Goal: Information Seeking & Learning: Check status

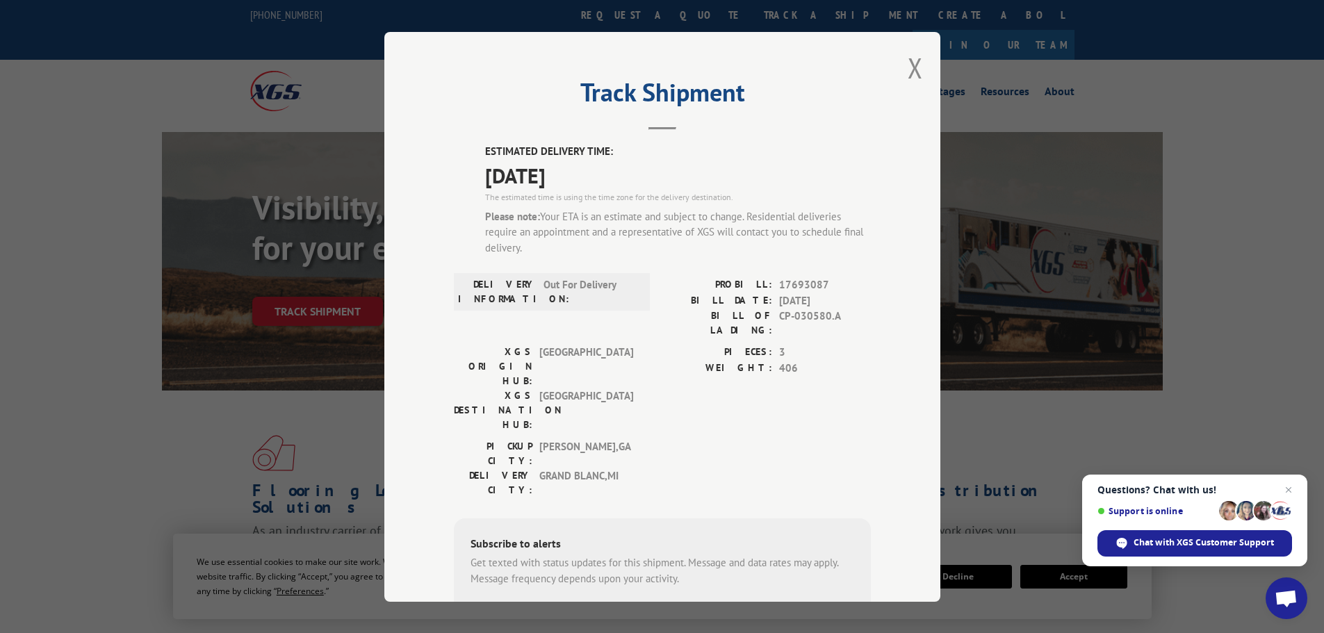
scroll to position [108, 0]
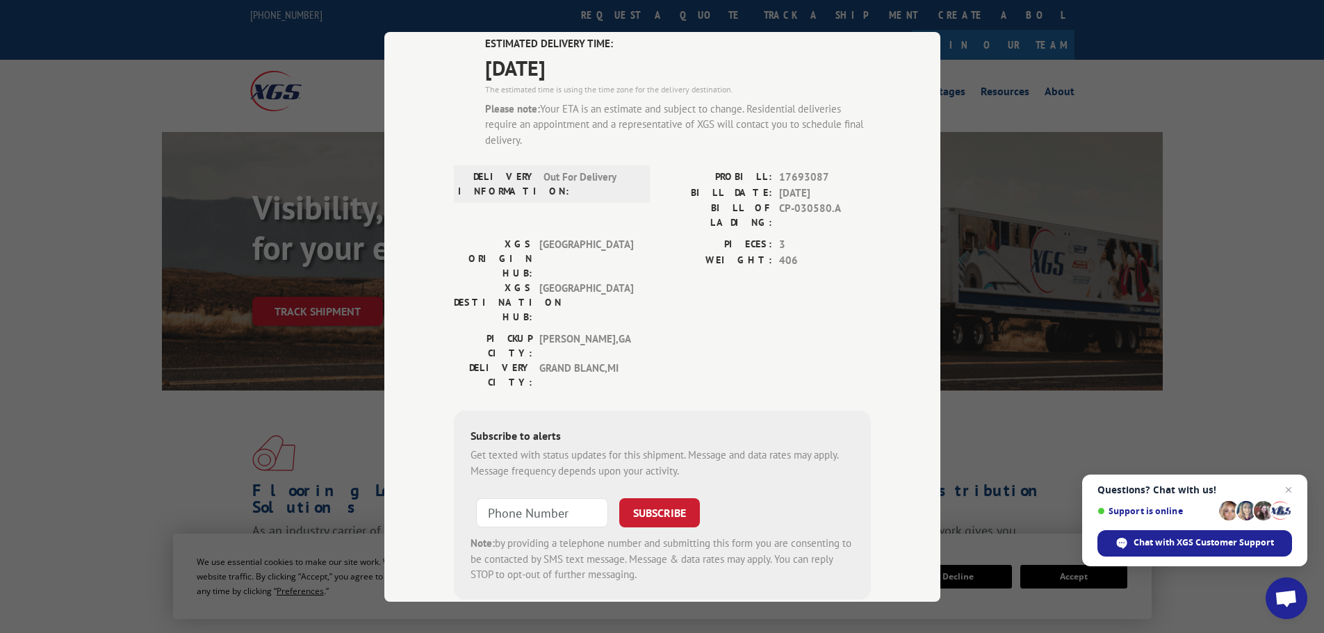
click at [800, 174] on span "17693087" at bounding box center [825, 178] width 92 height 16
copy span "17693087"
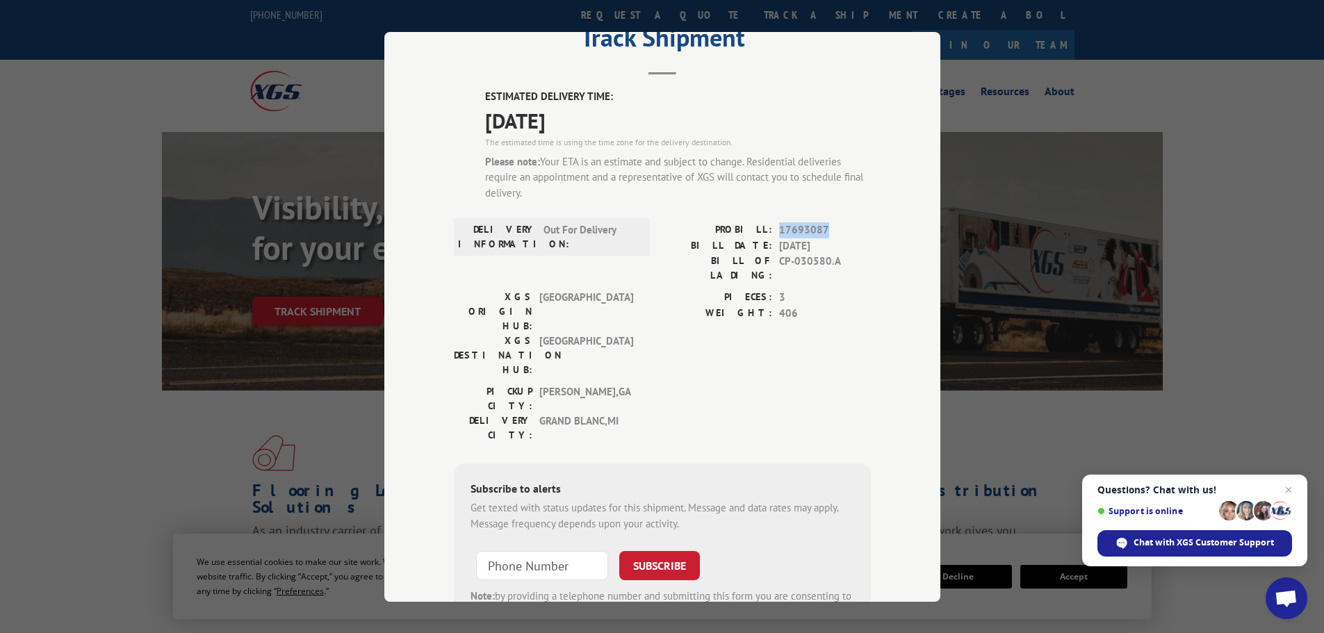
scroll to position [0, 0]
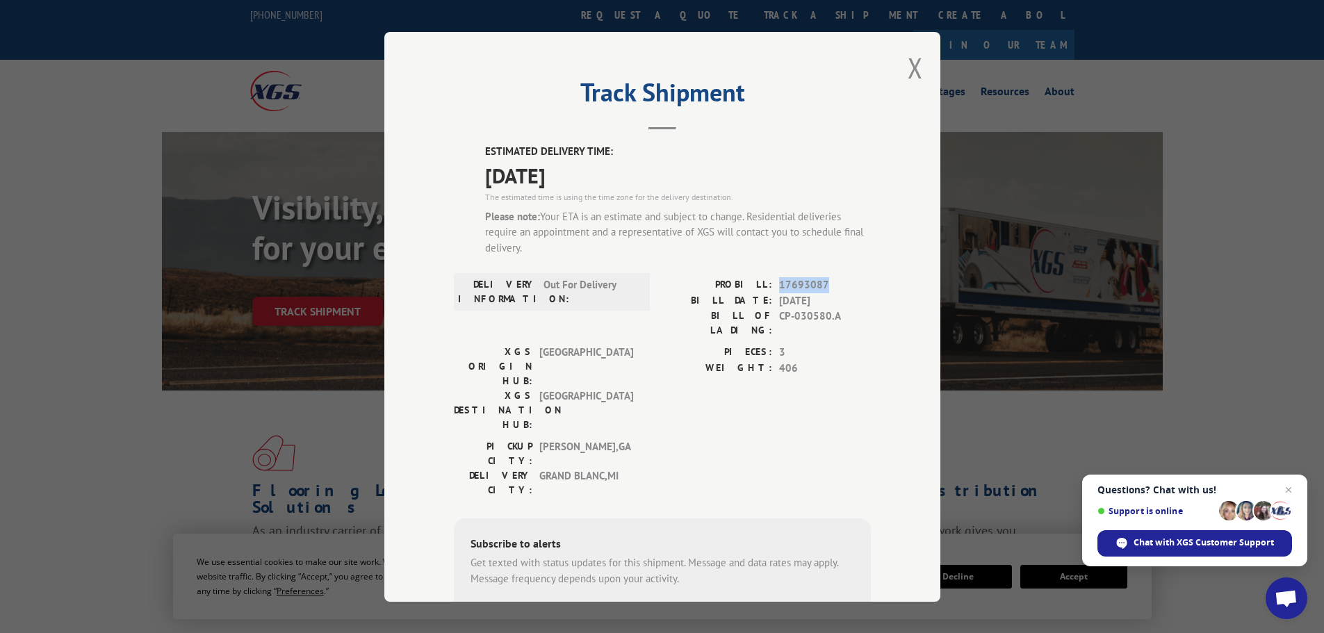
click at [908, 74] on button "Close modal" at bounding box center [915, 67] width 15 height 37
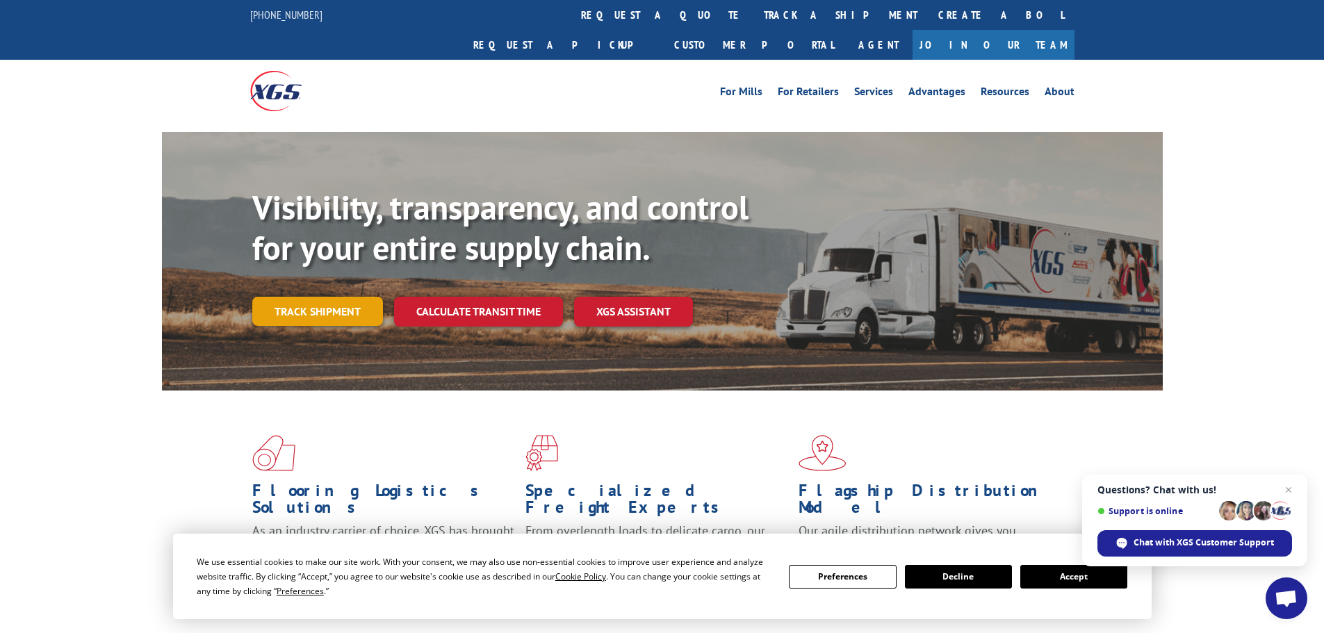
click at [327, 297] on link "Track shipment" at bounding box center [317, 311] width 131 height 29
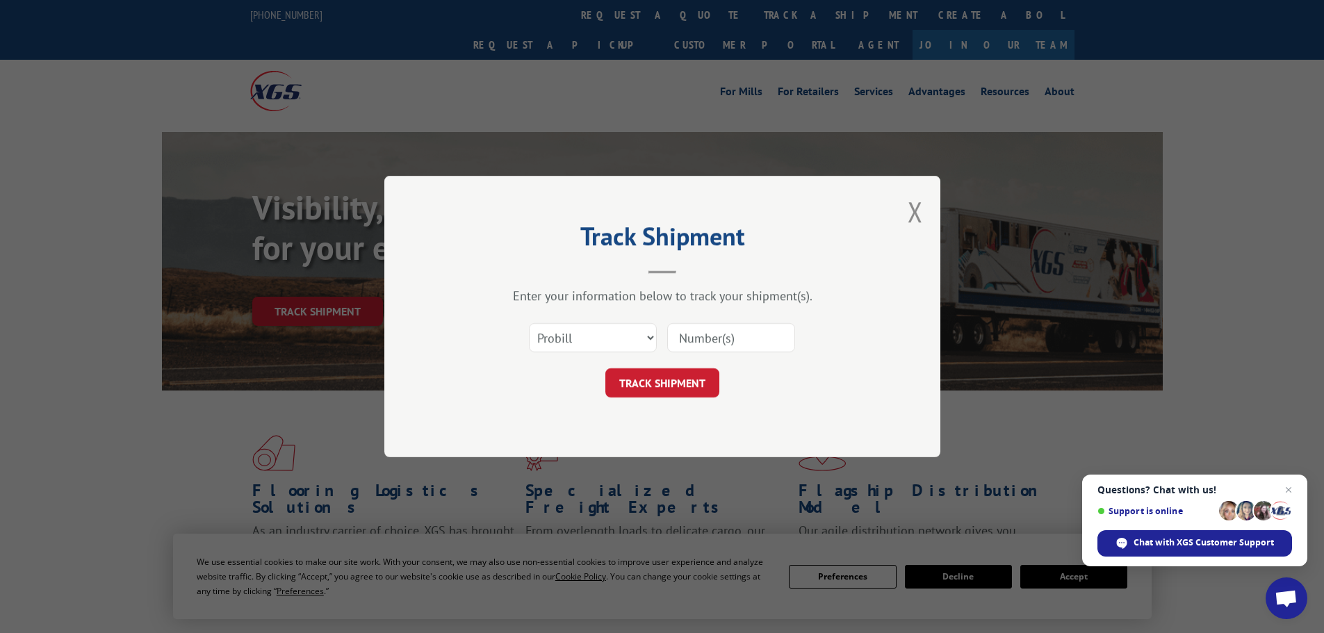
click at [763, 353] on div at bounding box center [731, 338] width 128 height 32
click at [760, 346] on input at bounding box center [731, 337] width 128 height 29
paste input "17693087"
type input "17693087"
click at [680, 376] on button "TRACK SHIPMENT" at bounding box center [662, 382] width 114 height 29
